Goal: Find specific page/section: Find specific page/section

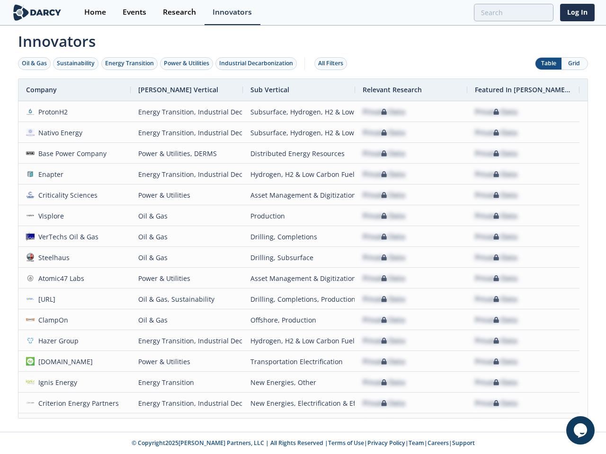
click at [35, 63] on div "Oil & Gas" at bounding box center [34, 63] width 25 height 9
click at [76, 63] on div "Sustainability" at bounding box center [76, 63] width 38 height 9
click at [130, 63] on div "Energy Transition" at bounding box center [129, 63] width 49 height 9
click at [187, 63] on div "Power & Utilities" at bounding box center [186, 63] width 45 height 9
click at [258, 63] on div "Industrial Decarbonization" at bounding box center [256, 63] width 74 height 9
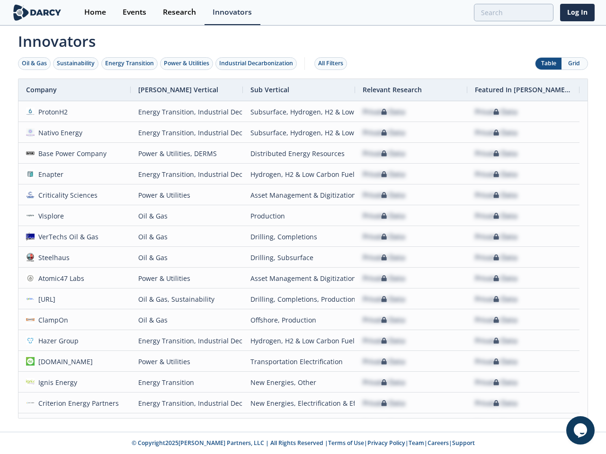
click at [333, 63] on div "All Filters" at bounding box center [330, 63] width 25 height 9
